Goal: Find specific page/section: Find specific page/section

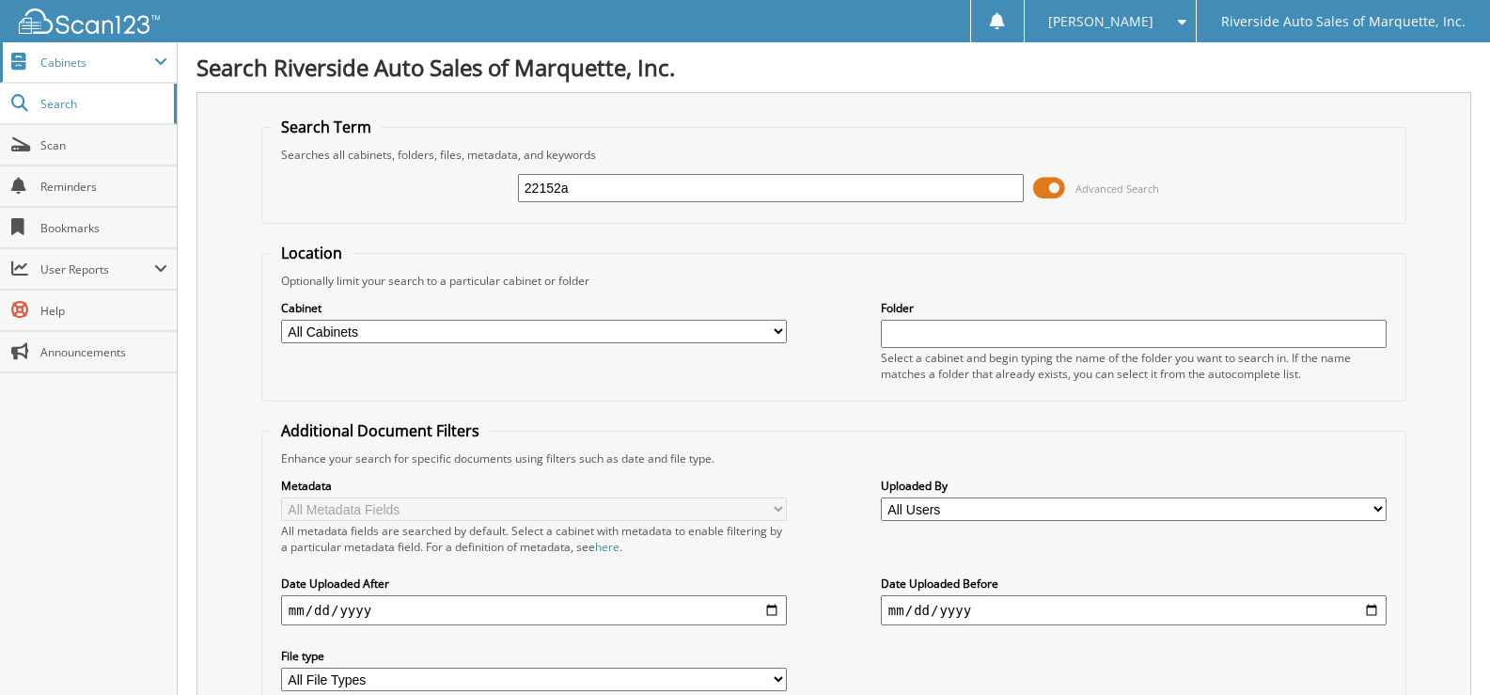
type input "22152a"
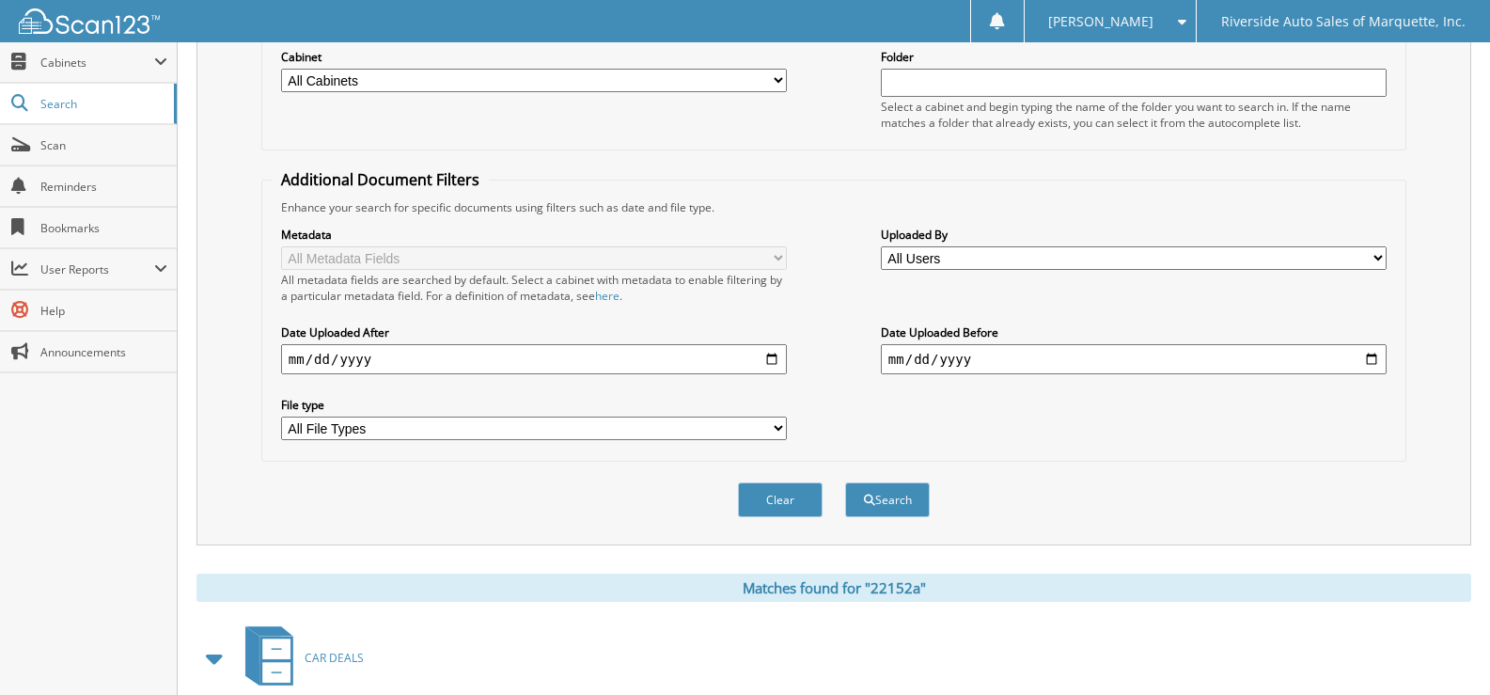
scroll to position [501, 0]
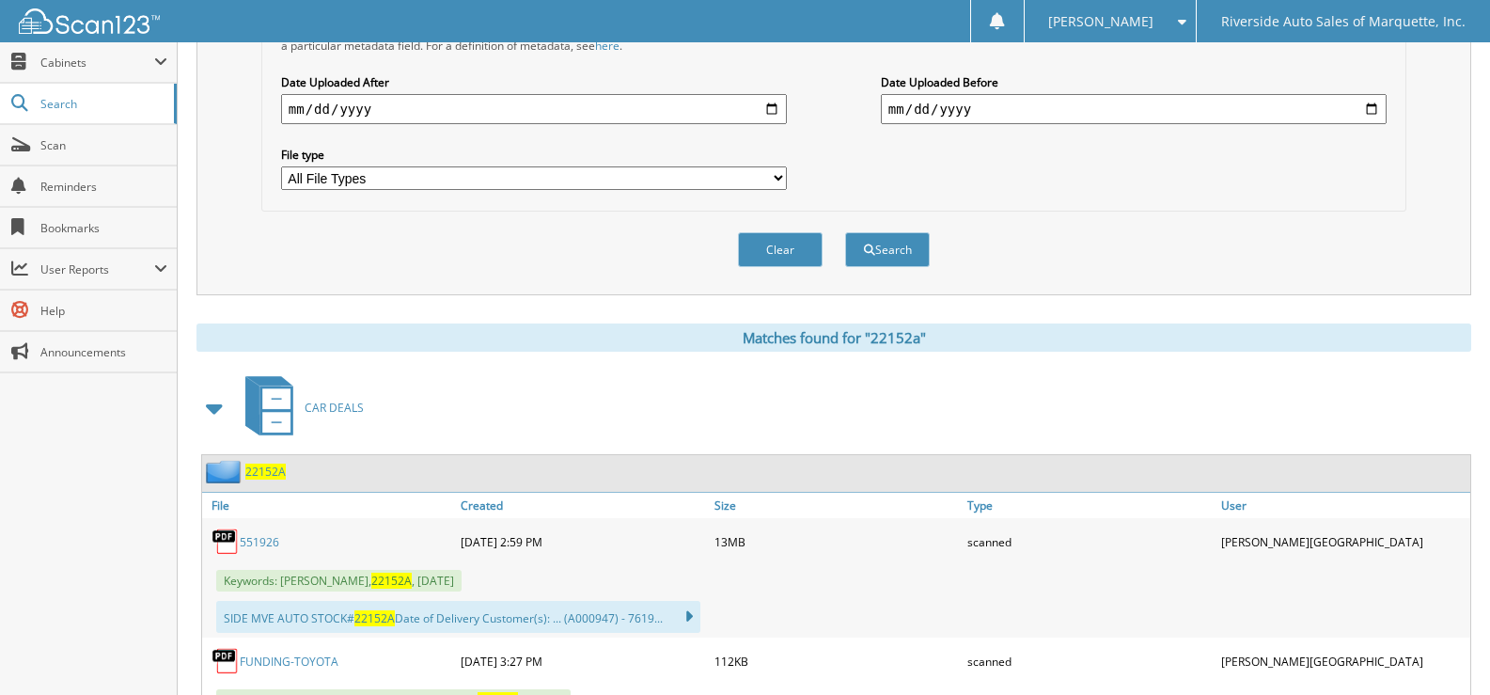
click at [268, 474] on span "22152A" at bounding box center [265, 472] width 40 height 16
